Goal: Information Seeking & Learning: Compare options

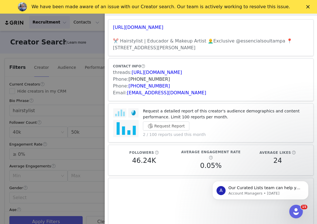
scroll to position [49, 0]
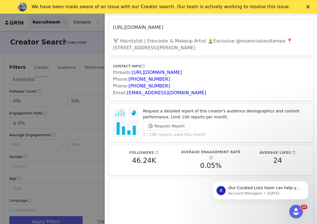
click at [148, 27] on link "[URL][DOMAIN_NAME]" at bounding box center [138, 27] width 50 height 5
click at [82, 37] on div at bounding box center [158, 112] width 317 height 224
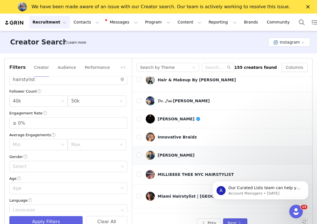
scroll to position [117, 0]
click at [172, 194] on div "Miami Hairstylist | [GEOGRAPHIC_DATA] Hairstylist" at bounding box center [214, 196] width 113 height 5
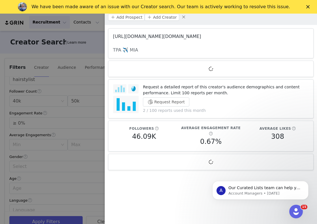
click at [150, 34] on link "[URL][DOMAIN_NAME][DOMAIN_NAME]" at bounding box center [157, 36] width 88 height 5
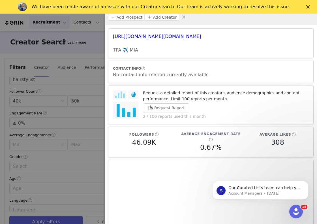
click at [101, 58] on div at bounding box center [158, 112] width 317 height 224
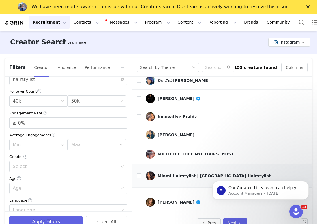
scroll to position [147, 0]
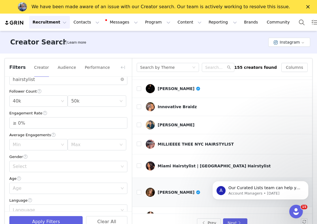
click at [174, 190] on div "[PERSON_NAME]" at bounding box center [179, 192] width 43 height 5
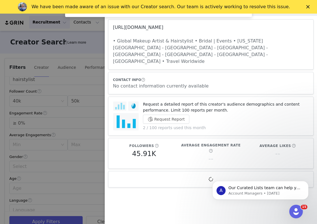
click at [156, 26] on link "[URL][DOMAIN_NAME]" at bounding box center [138, 27] width 50 height 5
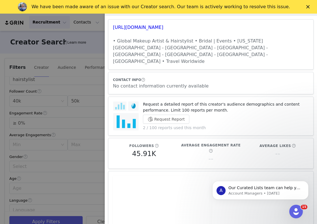
click at [96, 48] on div at bounding box center [158, 112] width 317 height 224
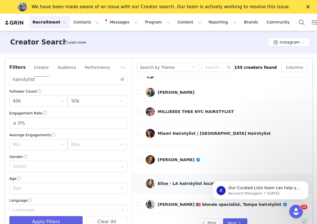
scroll to position [180, 0]
click at [181, 181] on div "Elise - LA hairstylist located in [GEOGRAPHIC_DATA]" at bounding box center [216, 183] width 116 height 5
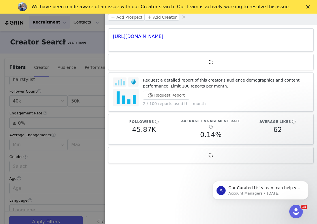
click at [85, 34] on div at bounding box center [158, 112] width 317 height 224
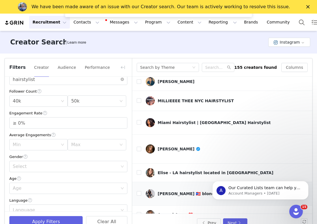
scroll to position [193, 0]
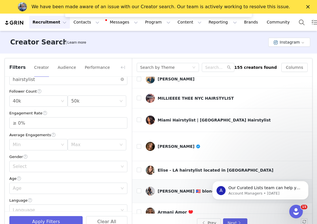
click at [168, 189] on div "[PERSON_NAME] 🇵🇷 blonde specialist, Tampa hairstylist" at bounding box center [223, 191] width 130 height 5
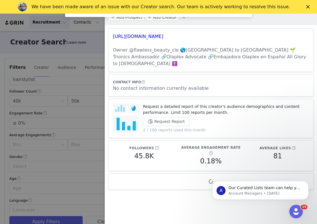
click at [85, 45] on div at bounding box center [158, 112] width 317 height 224
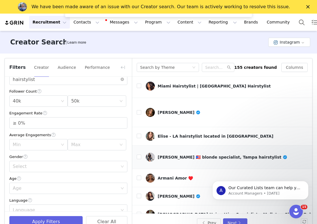
scroll to position [234, 0]
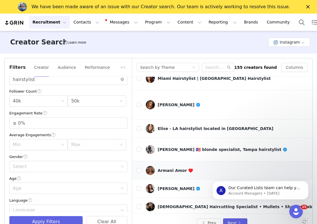
click at [174, 168] on div "Armani Amor ♥️" at bounding box center [175, 170] width 35 height 5
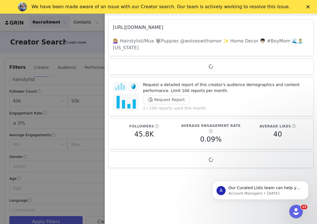
click at [163, 25] on link "[URL][DOMAIN_NAME]" at bounding box center [138, 27] width 50 height 5
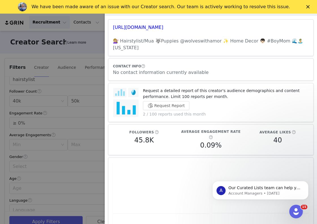
click at [95, 39] on div at bounding box center [158, 112] width 317 height 224
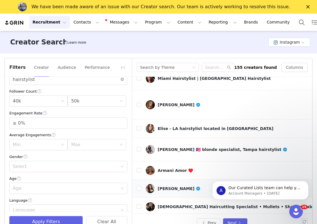
click at [167, 184] on link "[PERSON_NAME]" at bounding box center [238, 188] width 184 height 9
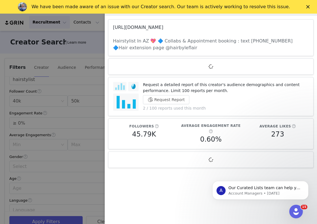
click at [159, 26] on link "[URL][DOMAIN_NAME]" at bounding box center [138, 27] width 50 height 5
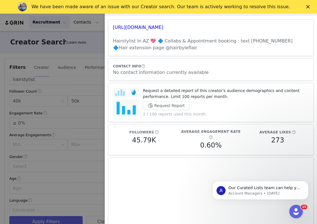
click at [98, 60] on div at bounding box center [158, 112] width 317 height 224
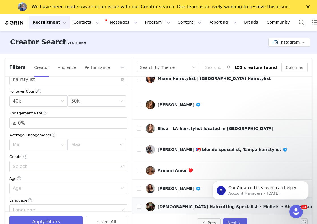
click at [168, 204] on div "[DEMOGRAPHIC_DATA] Haircutting Specialist • Mullets • Shags • Baby Bangs" at bounding box center [244, 206] width 172 height 5
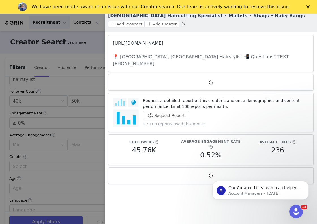
click at [156, 40] on link "[URL][DOMAIN_NAME]" at bounding box center [138, 42] width 50 height 5
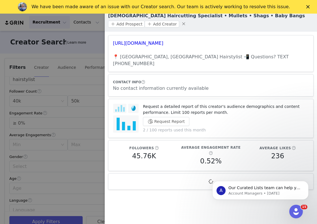
click at [93, 65] on div at bounding box center [158, 112] width 317 height 224
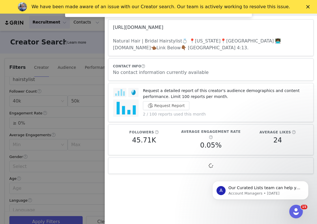
click at [163, 28] on link "[URL][DOMAIN_NAME]" at bounding box center [138, 27] width 50 height 5
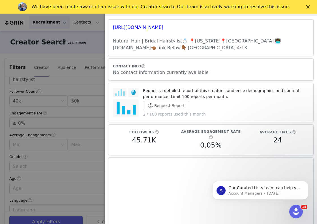
click at [93, 28] on div at bounding box center [158, 112] width 317 height 224
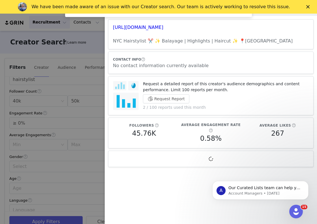
click at [156, 24] on h3 "[URL][DOMAIN_NAME]" at bounding box center [211, 27] width 196 height 7
click at [157, 29] on link "[URL][DOMAIN_NAME]" at bounding box center [138, 27] width 50 height 5
click at [95, 47] on div at bounding box center [158, 112] width 317 height 224
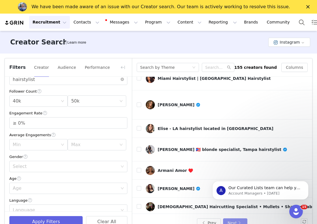
click at [234, 220] on button "Next" at bounding box center [235, 222] width 24 height 9
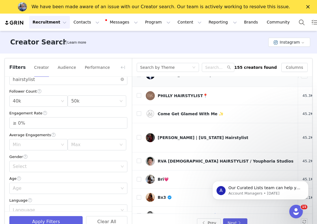
scroll to position [46, 0]
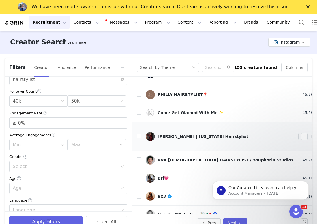
click at [183, 132] on link "[PERSON_NAME] | [US_STATE] Hairstylist" at bounding box center [220, 136] width 148 height 9
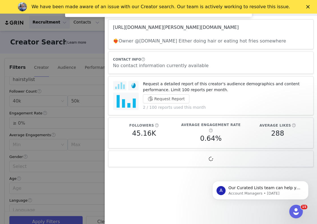
click at [167, 28] on link "[URL][DOMAIN_NAME][PERSON_NAME][DOMAIN_NAME]" at bounding box center [176, 27] width 126 height 5
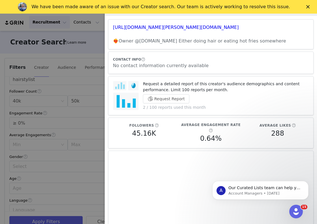
click at [104, 32] on div at bounding box center [158, 112] width 317 height 224
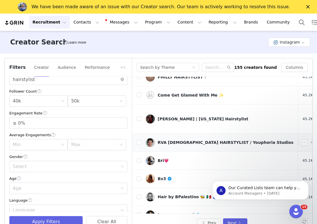
scroll to position [67, 0]
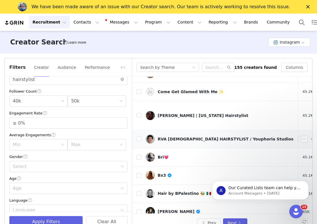
click at [188, 137] on div "RVA [DEMOGRAPHIC_DATA] HAIRSTYLIST / Youphoria Studios" at bounding box center [226, 139] width 136 height 5
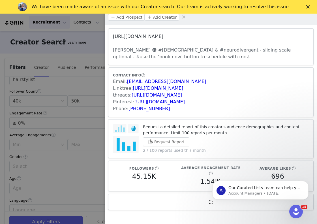
click at [151, 34] on link "[URL][DOMAIN_NAME]" at bounding box center [138, 36] width 50 height 5
